Goal: Obtain resource: Obtain resource

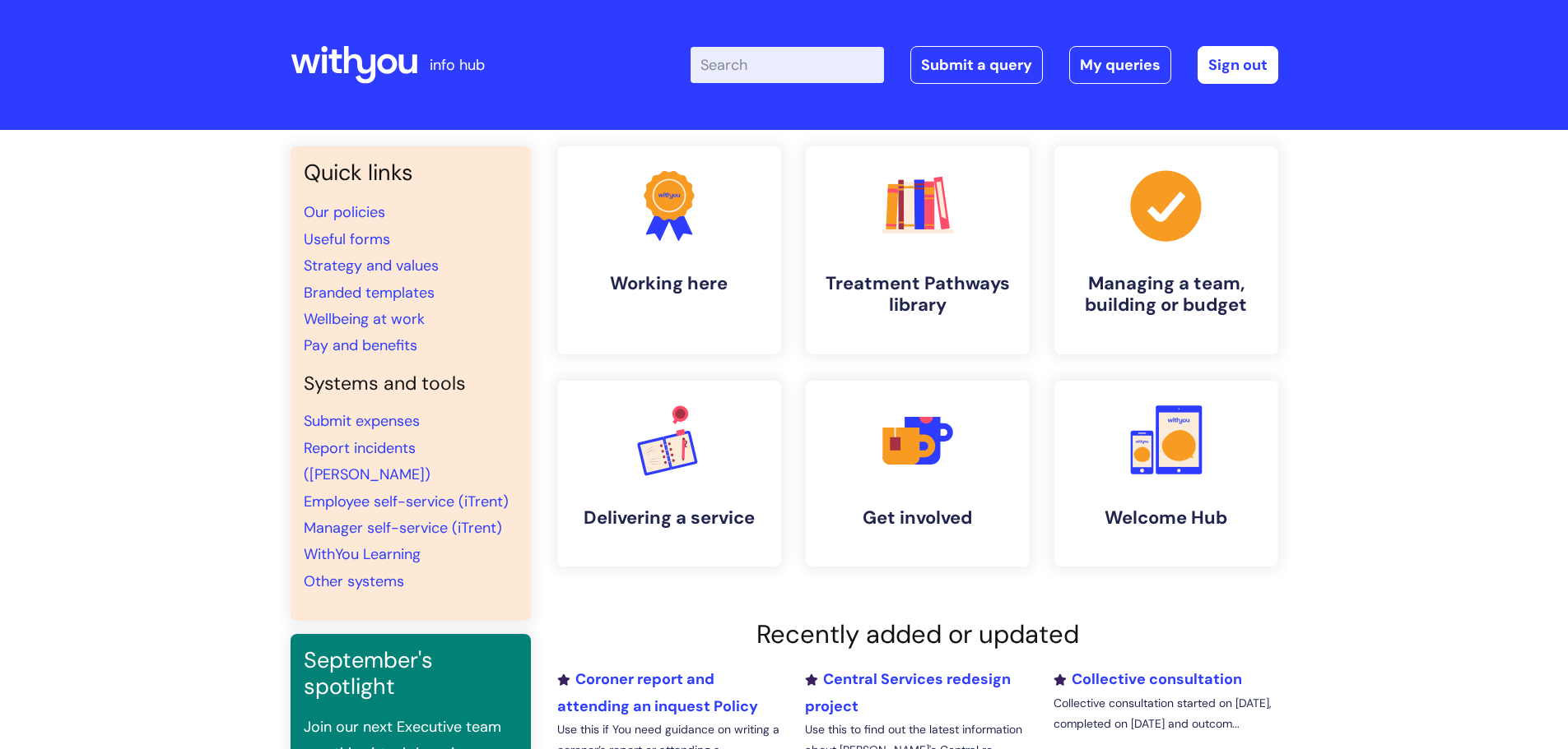
click at [844, 65] on input "Enter your search term here..." at bounding box center [787, 64] width 193 height 36
type input "tempalte"
click button "Search" at bounding box center [0, 0] width 0 height 0
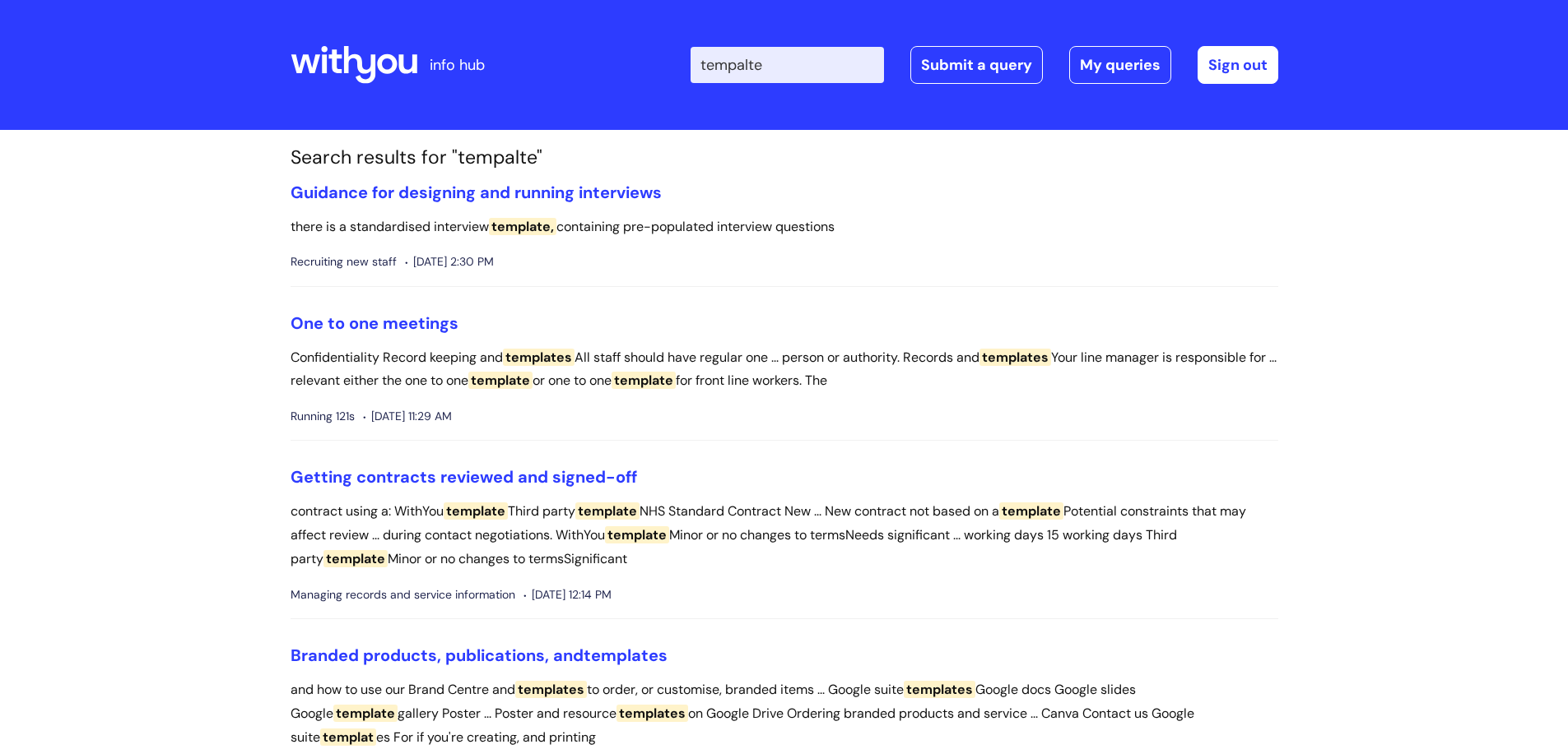
drag, startPoint x: 0, startPoint y: 0, endPoint x: 836, endPoint y: 65, distance: 838.5
click at [836, 65] on input "tempalte" at bounding box center [787, 64] width 193 height 36
click at [383, 316] on link "One to one meetings" at bounding box center [375, 323] width 168 height 21
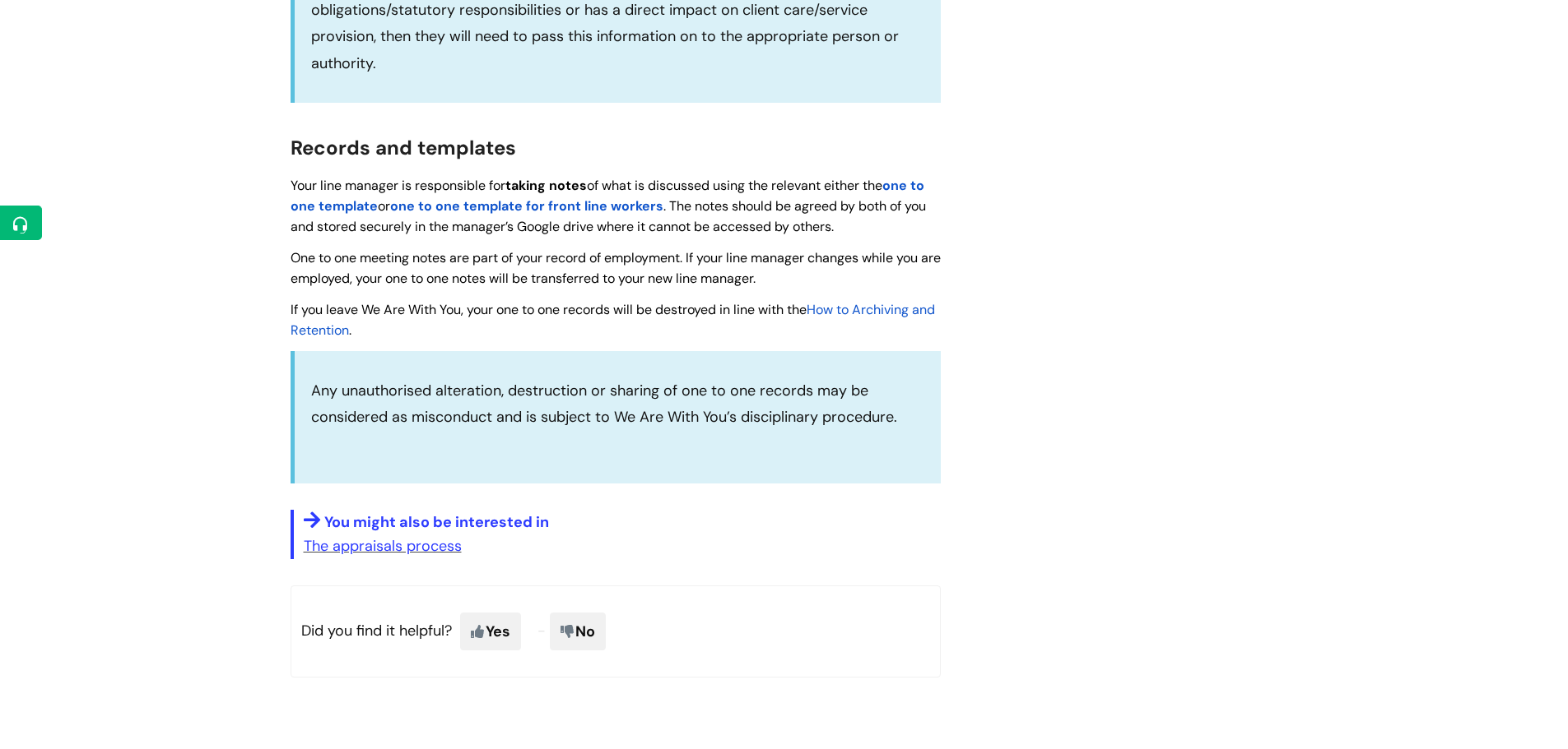
scroll to position [1480, 0]
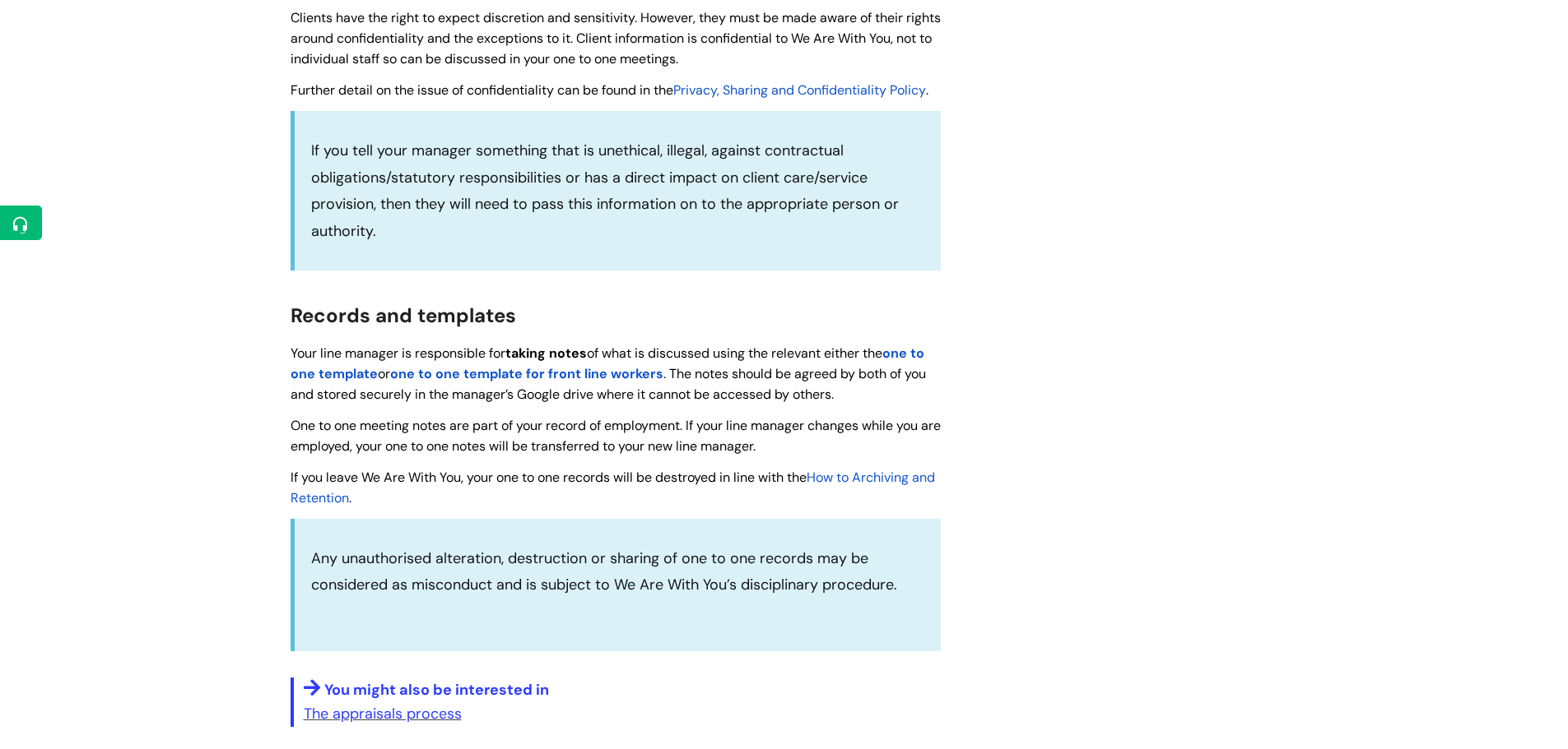
click at [924, 353] on strong "one to one template" at bounding box center [607, 363] width 634 height 38
